Goal: Task Accomplishment & Management: Use online tool/utility

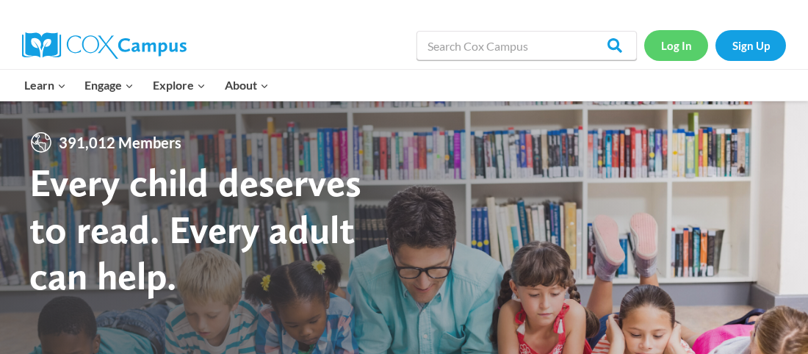
click at [681, 41] on link "Log In" at bounding box center [676, 45] width 64 height 30
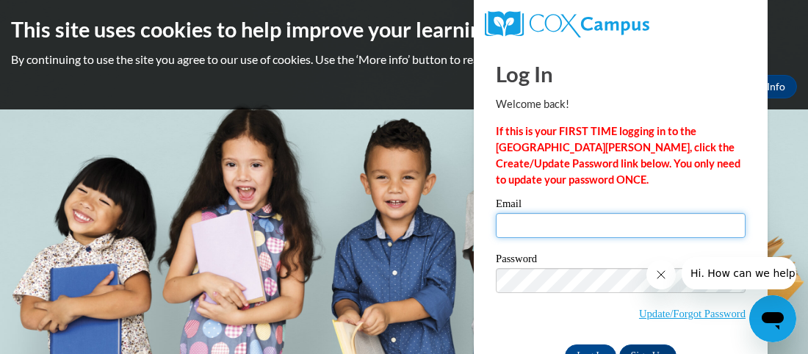
click at [546, 222] on input "Email" at bounding box center [621, 225] width 250 height 25
type input "lare.murray@gmail.com"
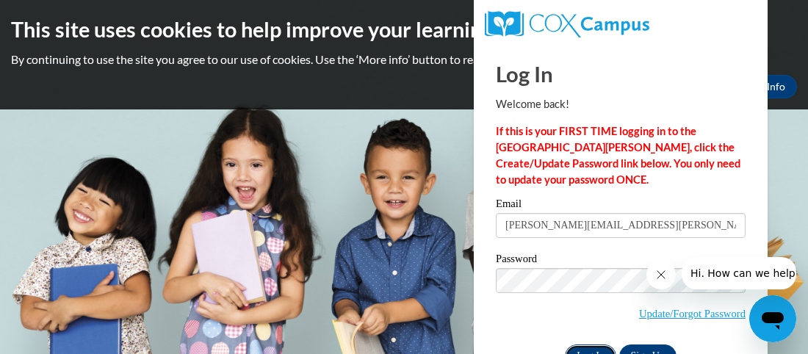
click at [591, 351] on input "Log In" at bounding box center [590, 355] width 51 height 23
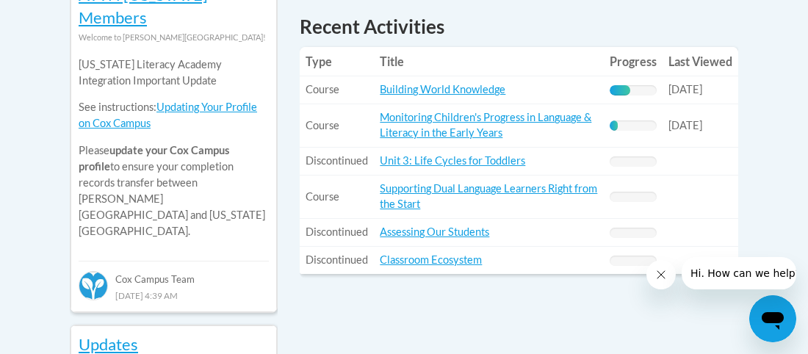
scroll to position [706, 0]
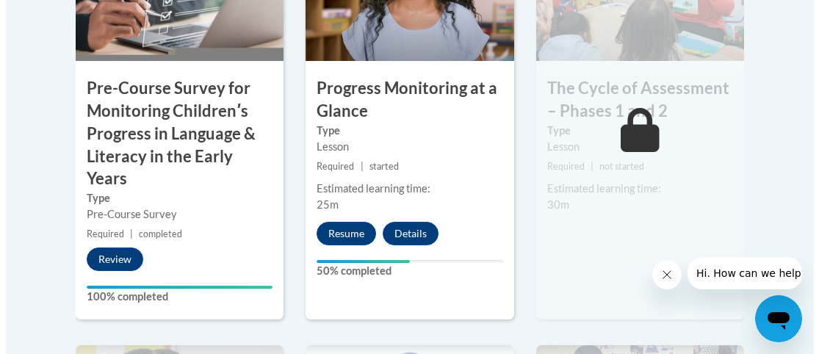
scroll to position [689, 0]
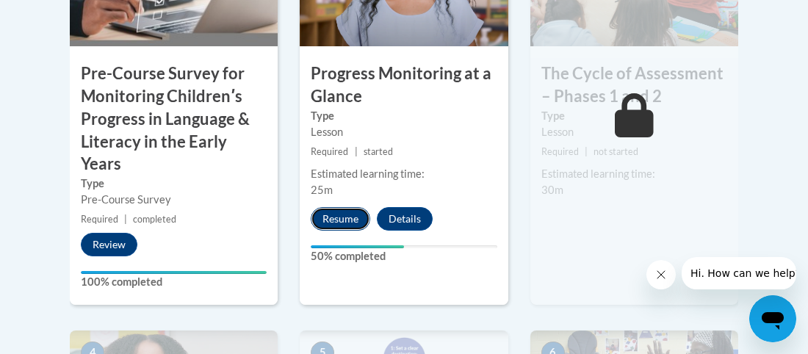
click at [332, 217] on button "Resume" at bounding box center [340, 218] width 59 height 23
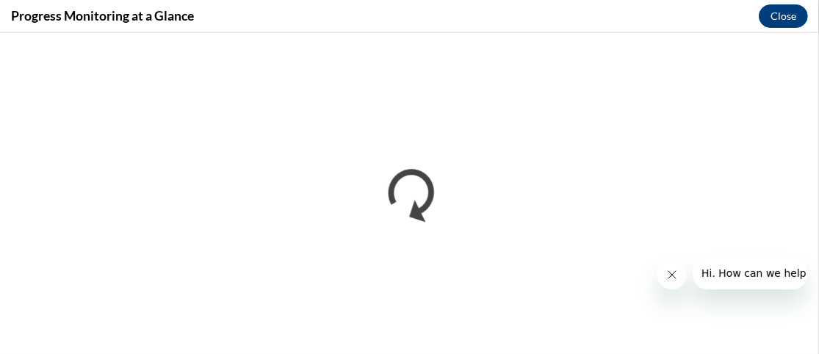
scroll to position [0, 0]
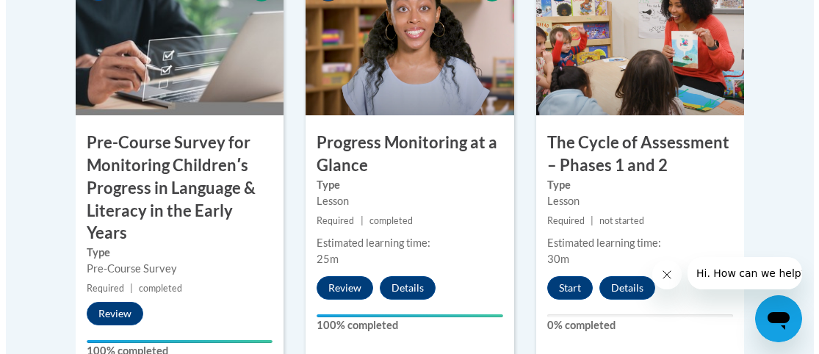
scroll to position [636, 0]
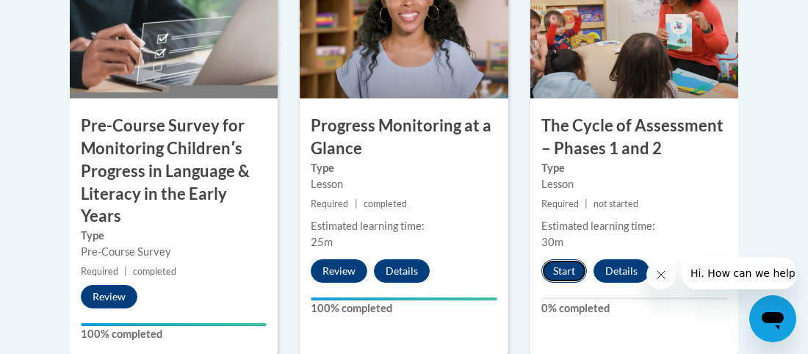
click at [568, 269] on button "Start" at bounding box center [564, 270] width 46 height 23
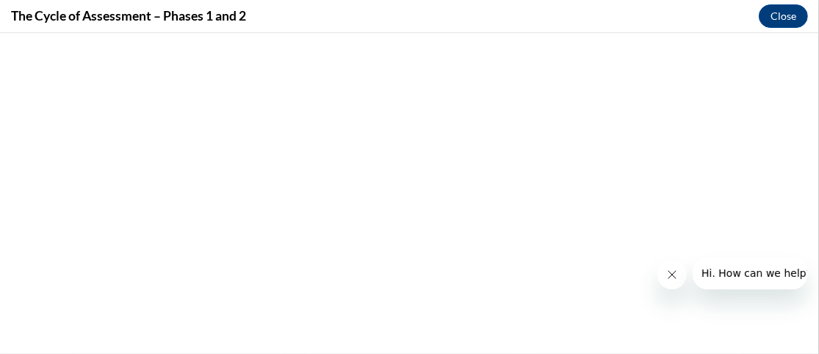
click at [670, 270] on icon "Close message from company" at bounding box center [671, 274] width 12 height 12
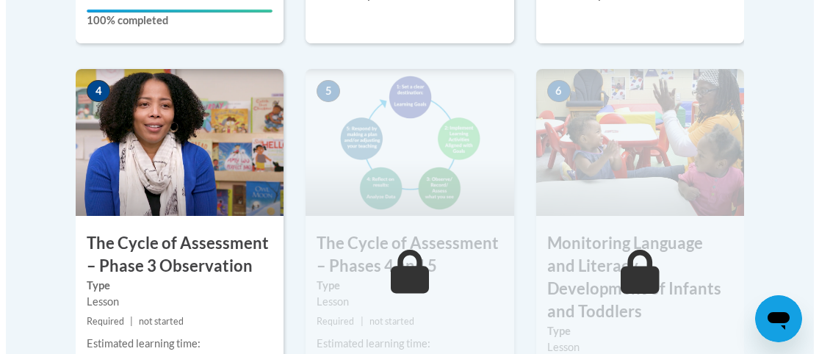
scroll to position [987, 0]
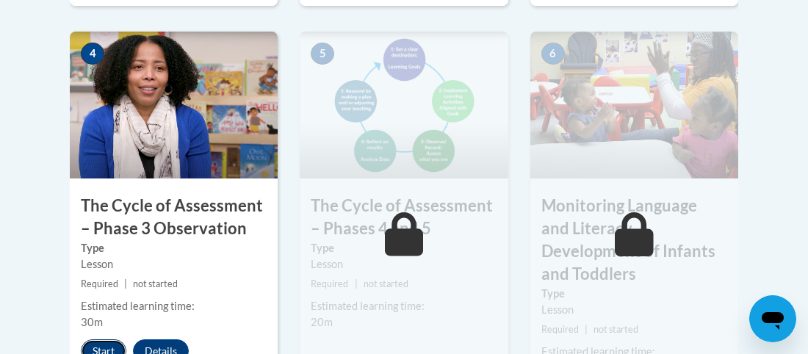
click at [99, 348] on button "Start" at bounding box center [104, 350] width 46 height 23
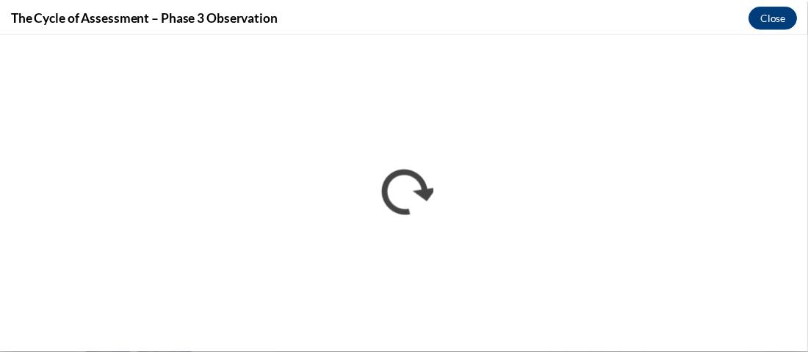
scroll to position [0, 0]
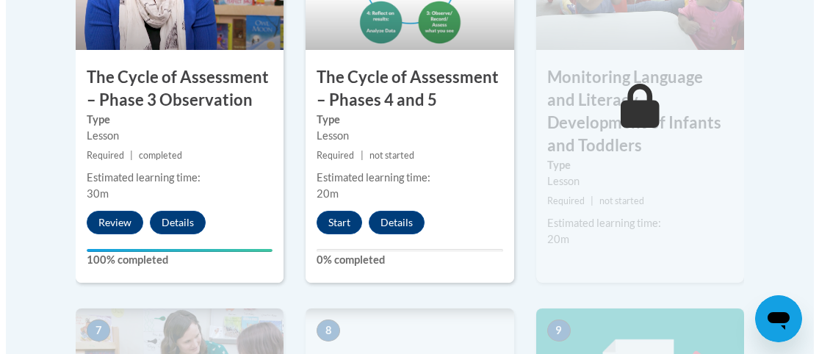
scroll to position [1125, 0]
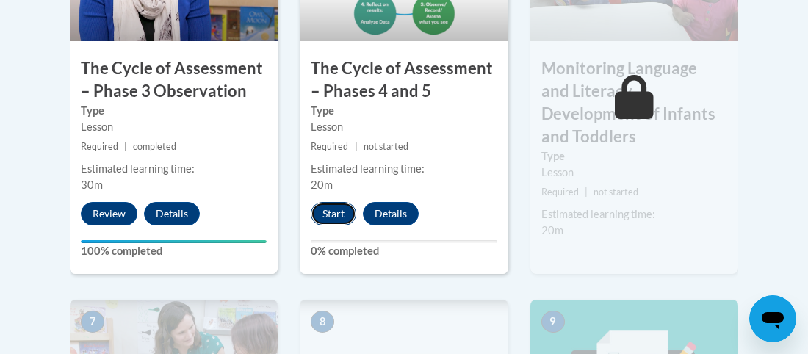
click at [322, 214] on button "Start" at bounding box center [334, 213] width 46 height 23
